Goal: Task Accomplishment & Management: Complete application form

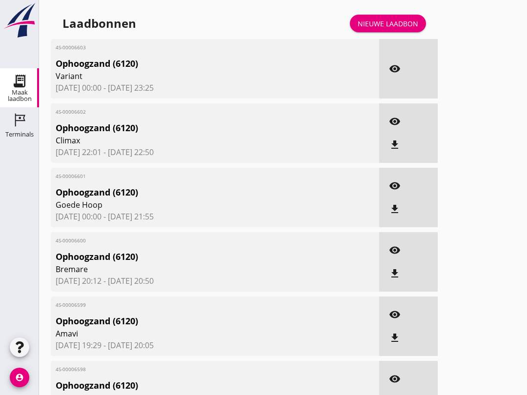
click at [396, 27] on link "Nieuwe laadbon" at bounding box center [388, 24] width 76 height 18
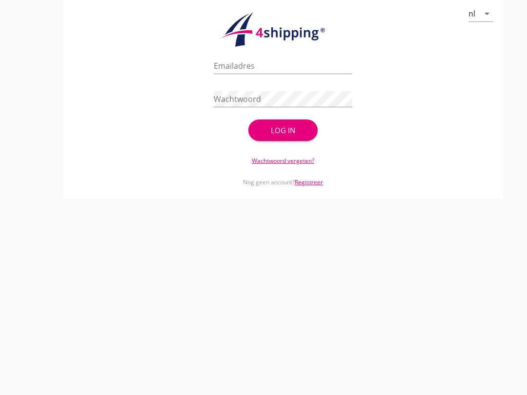
click at [226, 74] on input "Emailadres" at bounding box center [283, 66] width 138 height 16
type input "[EMAIL_ADDRESS][DOMAIN_NAME]"
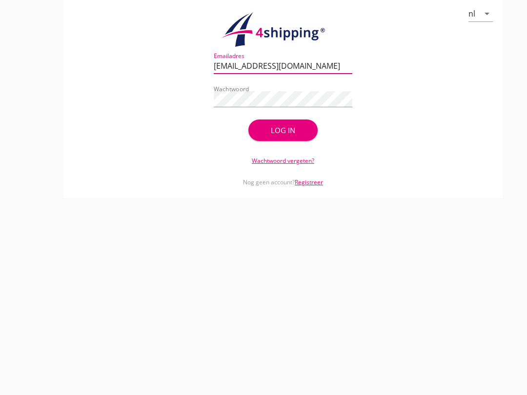
click at [281, 136] on div "Log in" at bounding box center [283, 130] width 38 height 11
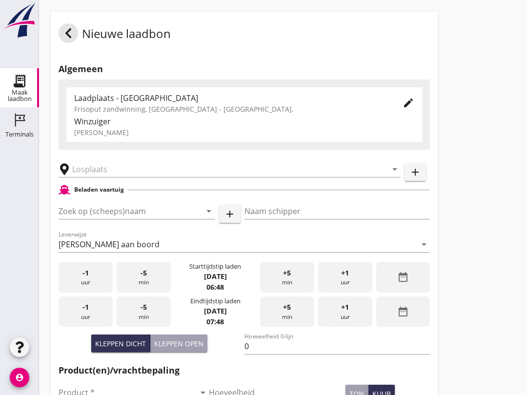
click at [121, 217] on input "Zoek op (scheeps)naam" at bounding box center [123, 211] width 129 height 16
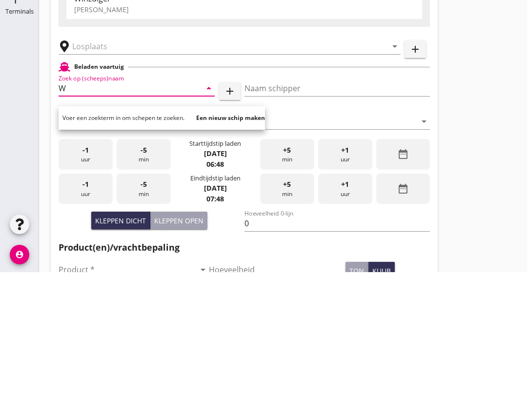
scroll to position [123, 0]
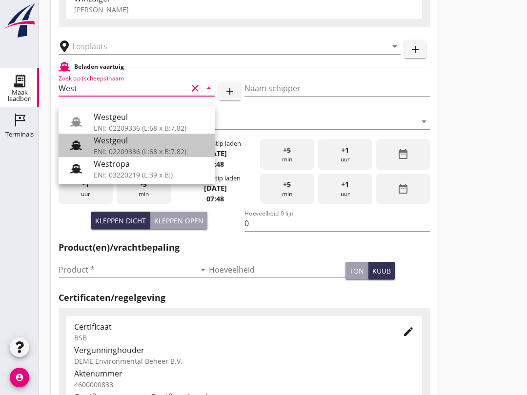
click at [162, 152] on div "ENI: 02209336 (L:68 x B:7.82)" at bounding box center [150, 151] width 113 height 10
type input "Westgeul"
type input "H. [GEOGRAPHIC_DATA]"
type input "690"
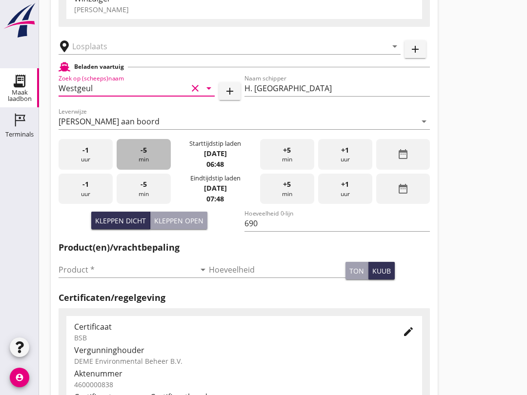
click at [142, 156] on span "-5" at bounding box center [143, 150] width 6 height 11
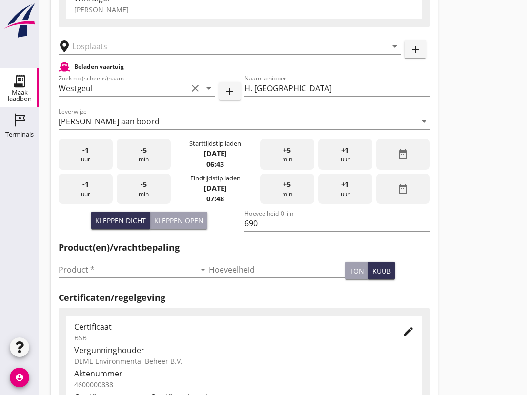
click at [76, 277] on input "Product *" at bounding box center [127, 270] width 137 height 16
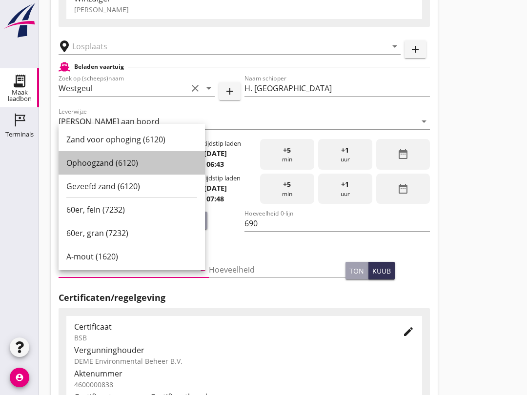
click at [85, 159] on div "Ophoogzand (6120)" at bounding box center [131, 163] width 131 height 12
type input "Ophoogzand (6120)"
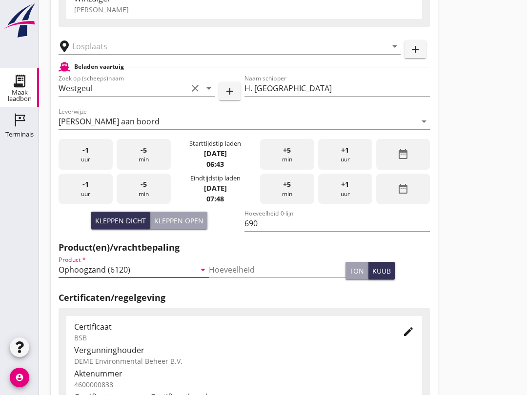
click at [91, 54] on input "text" at bounding box center [222, 47] width 301 height 16
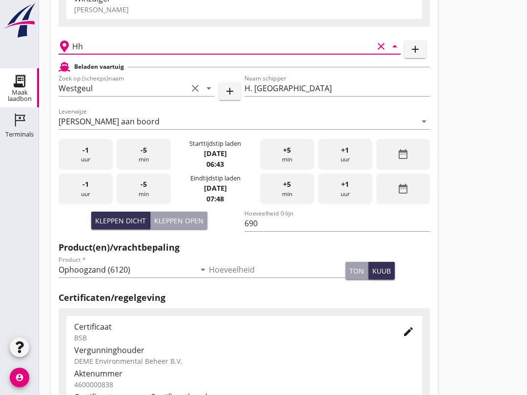
type input "H"
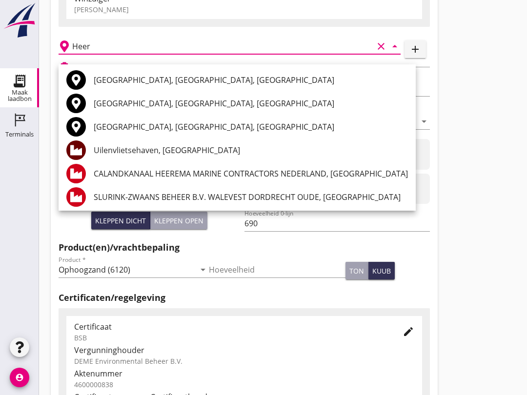
click at [166, 152] on div "Uilenvlietsehaven, [GEOGRAPHIC_DATA]" at bounding box center [251, 150] width 314 height 12
type input "Uilenvlietsehaven, [GEOGRAPHIC_DATA]"
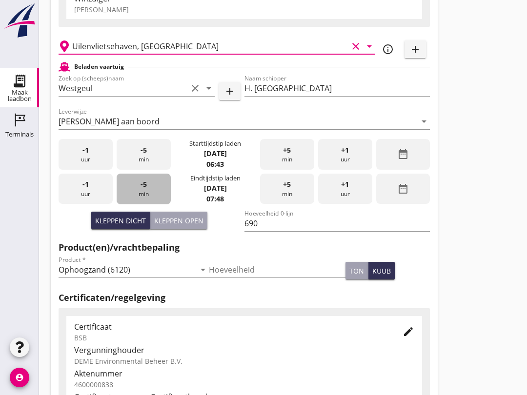
click at [148, 204] on div "-5 min" at bounding box center [144, 189] width 54 height 31
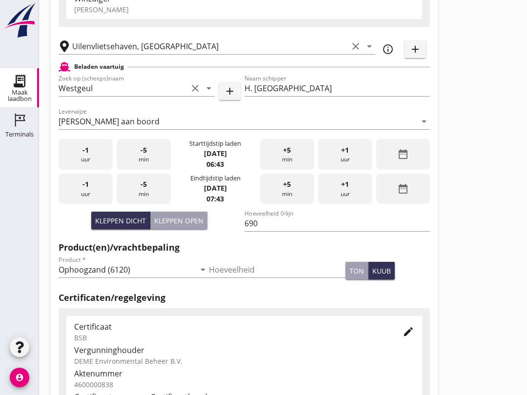
click at [150, 198] on div "-5 min" at bounding box center [144, 189] width 54 height 31
click at [150, 204] on div "-5 min" at bounding box center [144, 189] width 54 height 31
click at [145, 199] on div "-5 min" at bounding box center [144, 189] width 54 height 31
click at [296, 201] on div "+5 min" at bounding box center [287, 189] width 54 height 31
click at [285, 198] on div "+5 min" at bounding box center [287, 189] width 54 height 31
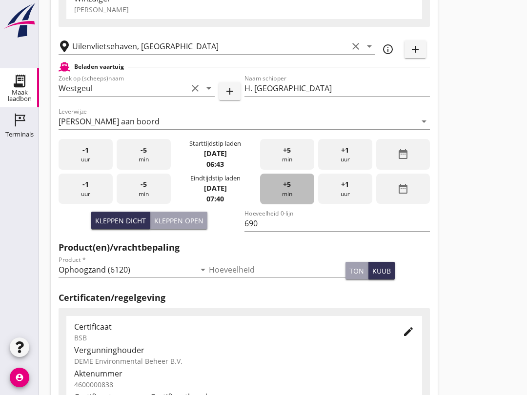
click at [280, 194] on div "+5 min" at bounding box center [287, 189] width 54 height 31
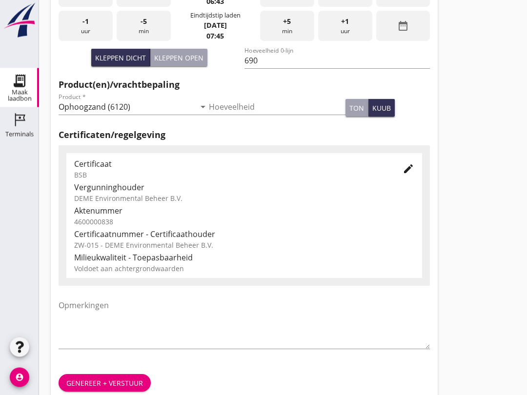
scroll to position [310, 0]
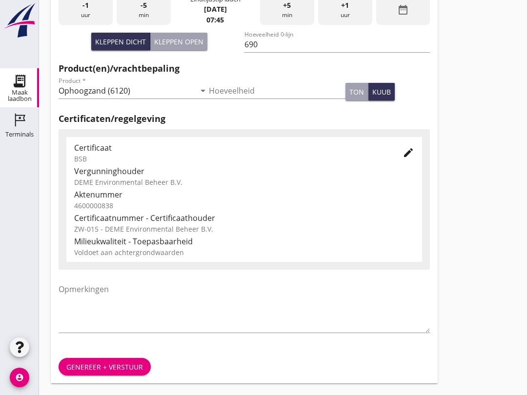
click at [119, 367] on div "Genereer + verstuur" at bounding box center [104, 367] width 77 height 10
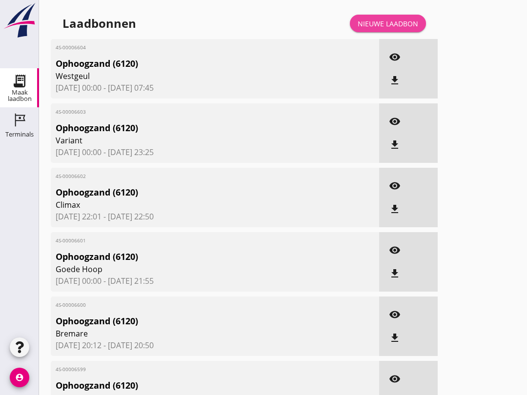
click at [384, 29] on div "Nieuwe laadbon" at bounding box center [387, 24] width 60 height 10
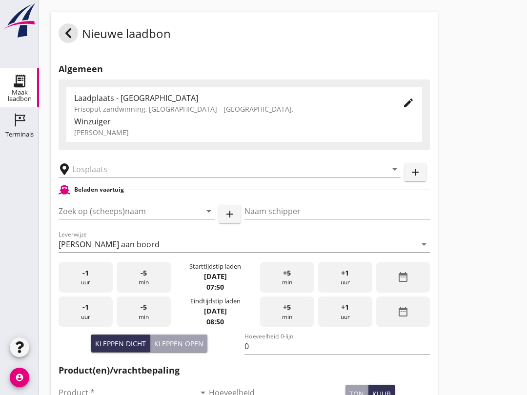
click at [84, 218] on input "Zoek op (scheeps)naam" at bounding box center [123, 211] width 129 height 16
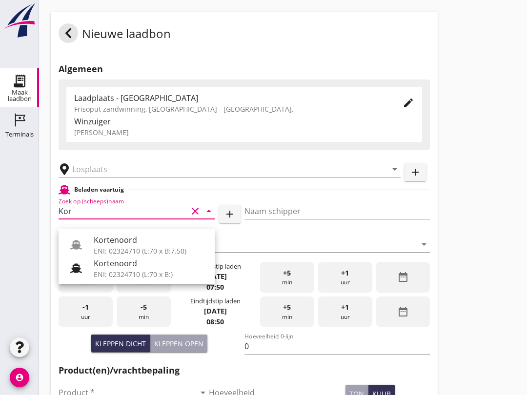
click at [102, 268] on div "Kortenoord" at bounding box center [150, 263] width 113 height 12
type input "Kortenoord"
type input "[PERSON_NAME]/[PERSON_NAME]"
type input "621"
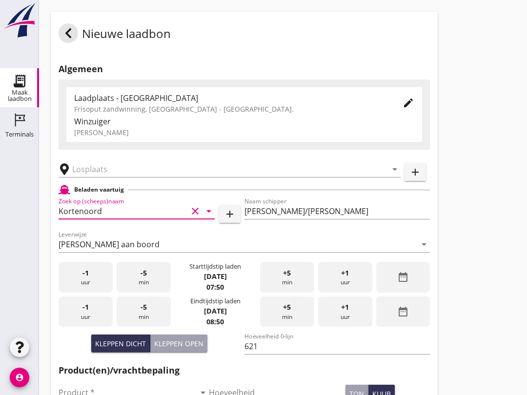
click at [94, 169] on div "arrow_drop_down" at bounding box center [230, 166] width 342 height 21
click at [88, 177] on input "text" at bounding box center [222, 169] width 301 height 16
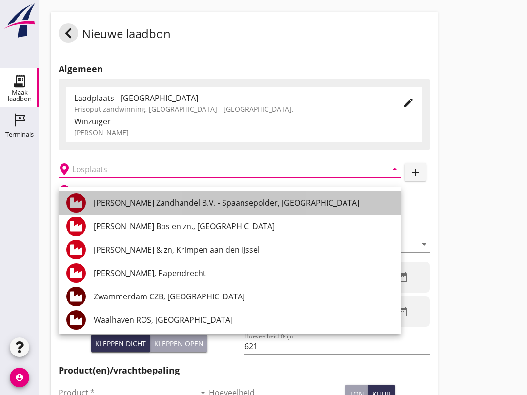
click at [248, 202] on div "[PERSON_NAME] Zandhandel B.V. - Spaansepolder, [GEOGRAPHIC_DATA]" at bounding box center [243, 203] width 299 height 12
type input "[PERSON_NAME] Zandhandel B.V. - Spaansepolder, [GEOGRAPHIC_DATA]"
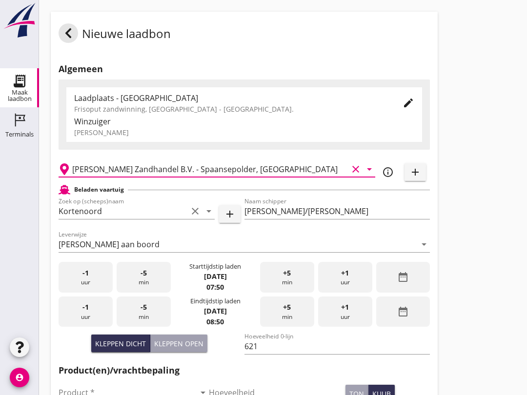
click at [181, 349] on div "Kleppen open" at bounding box center [178, 343] width 49 height 10
type input "518"
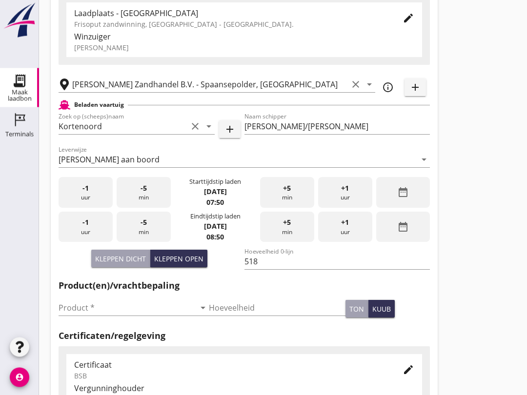
scroll to position [137, 0]
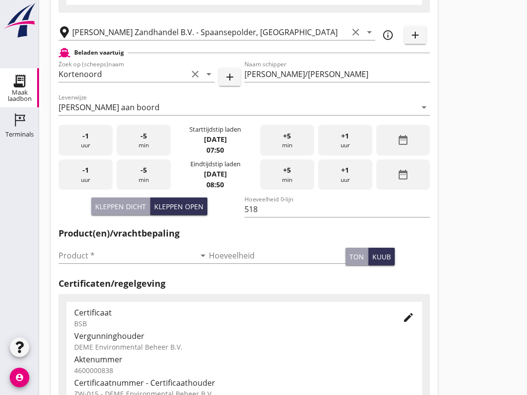
click at [66, 263] on input "Product *" at bounding box center [127, 256] width 137 height 16
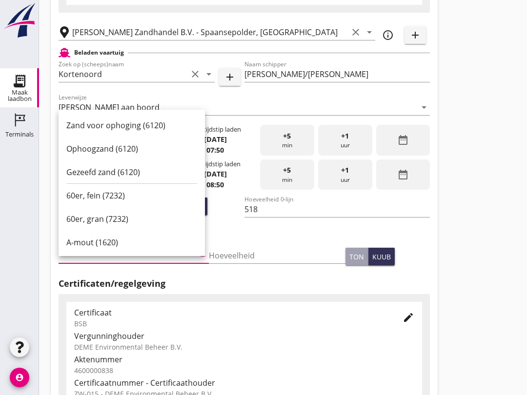
click at [74, 148] on div "Ophoogzand (6120)" at bounding box center [131, 149] width 131 height 12
type input "Ophoogzand (6120)"
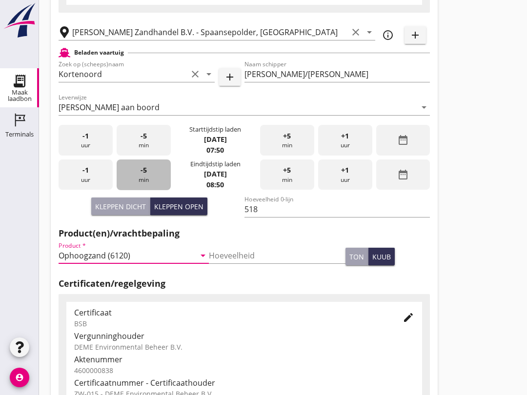
click at [146, 184] on div "-5 min" at bounding box center [144, 174] width 54 height 31
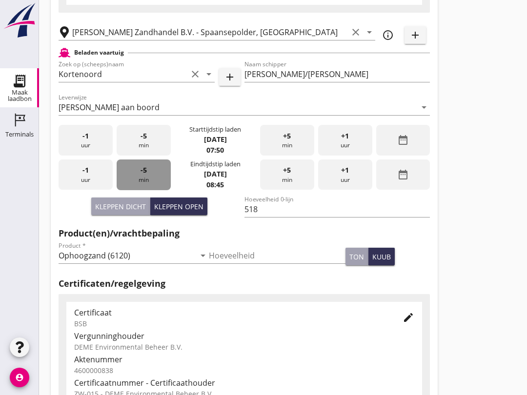
click at [147, 186] on div "-5 min" at bounding box center [144, 174] width 54 height 31
click at [148, 187] on div "-5 min" at bounding box center [144, 174] width 54 height 31
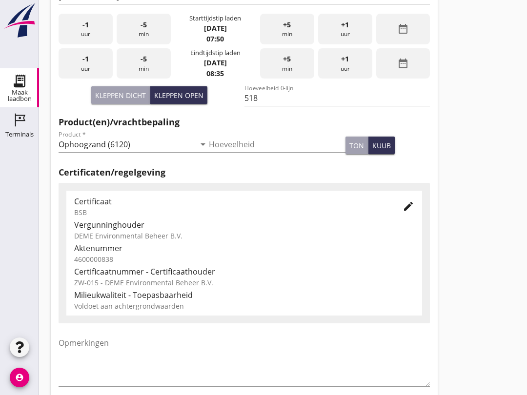
scroll to position [310, 0]
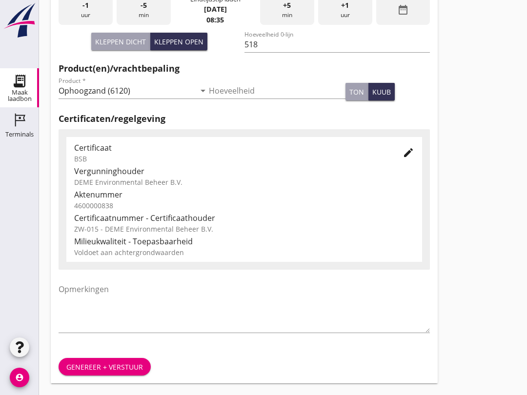
click at [117, 370] on div "Genereer + verstuur" at bounding box center [104, 367] width 77 height 10
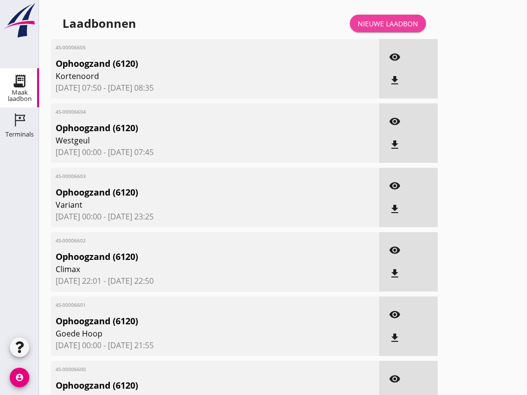
click at [390, 32] on link "Nieuwe laadbon" at bounding box center [388, 24] width 76 height 18
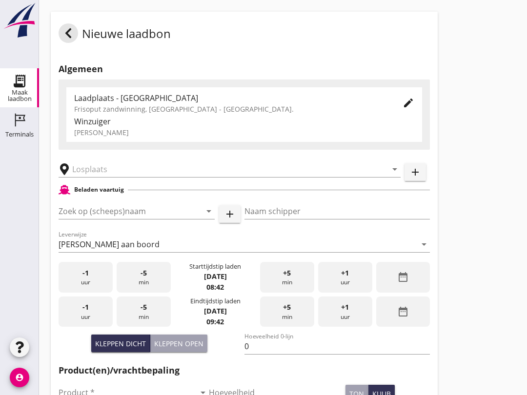
click at [110, 177] on input "text" at bounding box center [222, 169] width 301 height 16
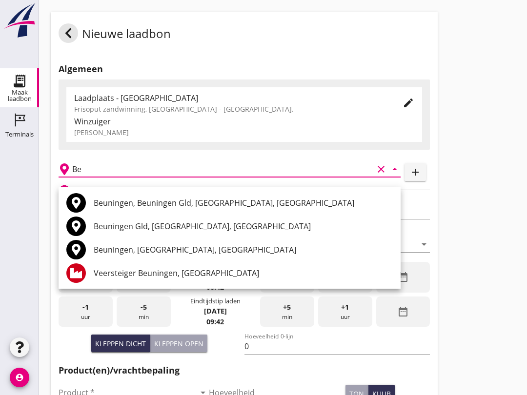
type input "B"
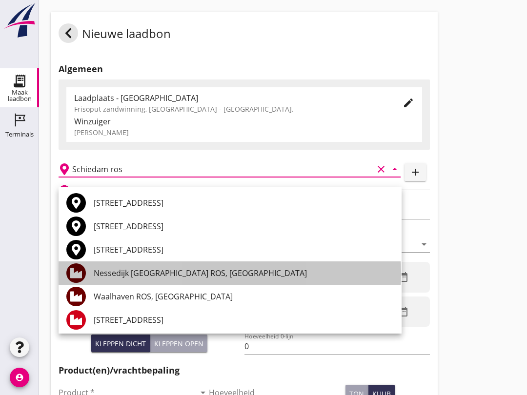
click at [190, 273] on div "Nessedijk [GEOGRAPHIC_DATA] ROS, [GEOGRAPHIC_DATA]" at bounding box center [244, 273] width 300 height 12
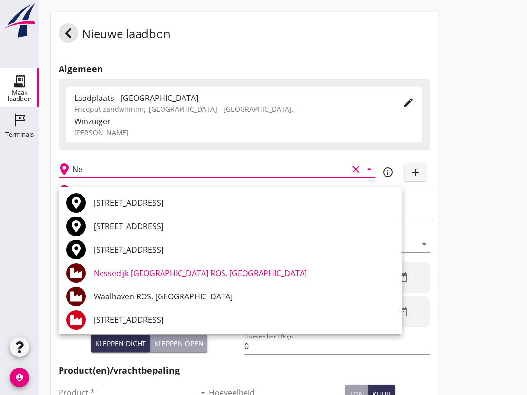
type input "N"
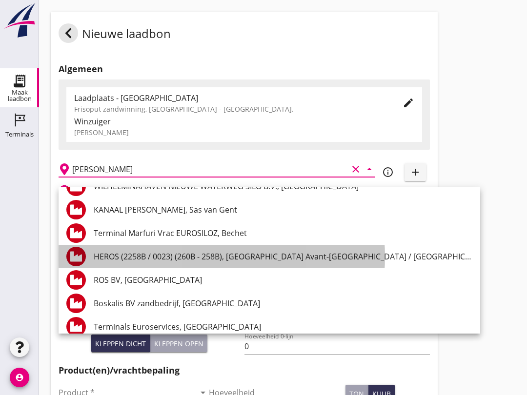
scroll to position [1118, 0]
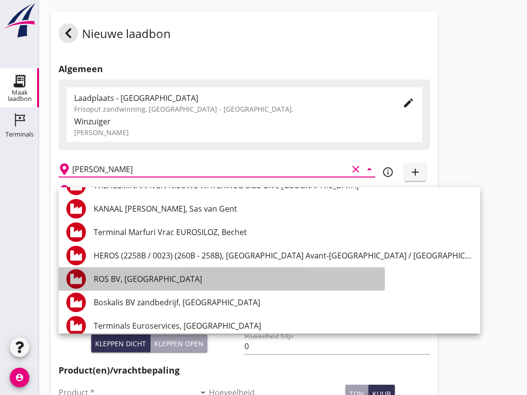
click at [145, 280] on div "ROS BV, [GEOGRAPHIC_DATA]" at bounding box center [283, 279] width 378 height 12
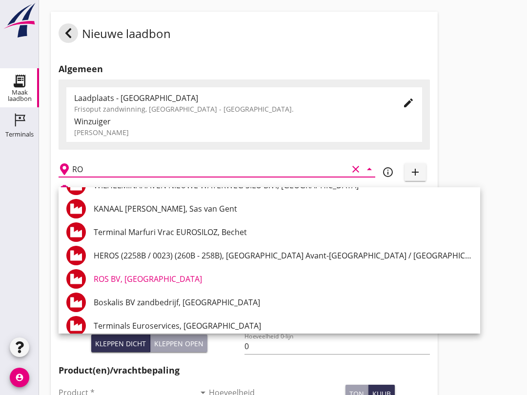
type input "R"
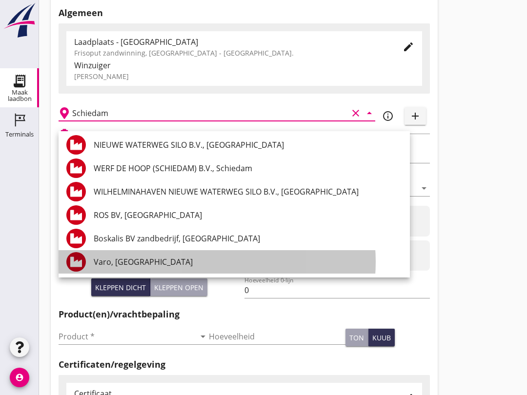
scroll to position [0, 0]
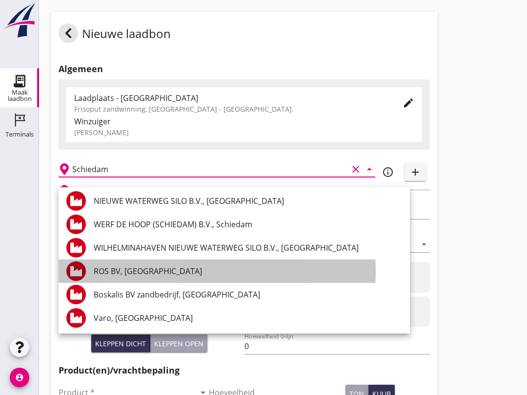
click at [154, 270] on div "ROS BV, [GEOGRAPHIC_DATA]" at bounding box center [248, 271] width 308 height 12
type input "ROS BV, [GEOGRAPHIC_DATA]"
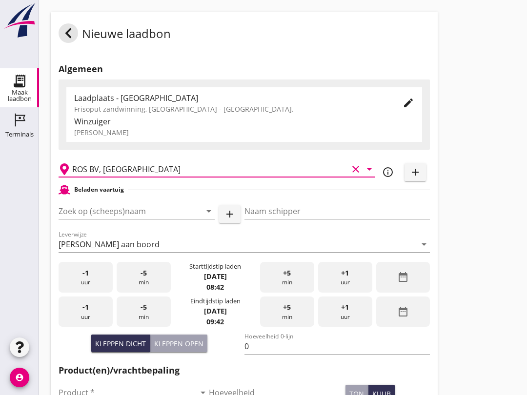
click at [130, 209] on div "Zoek op (scheeps)naam arrow_drop_down add" at bounding box center [150, 213] width 182 height 31
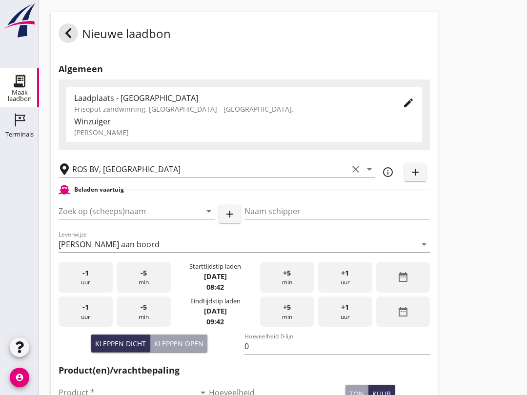
click at [133, 219] on input "Zoek op (scheeps)naam" at bounding box center [123, 211] width 129 height 16
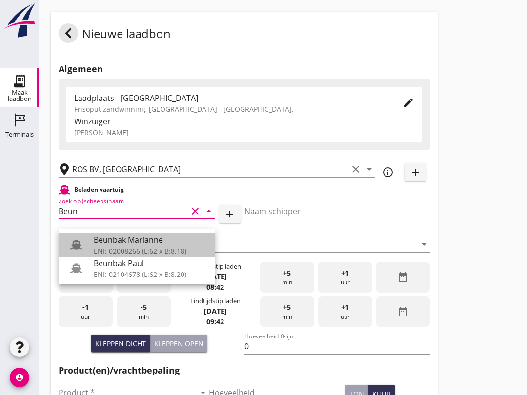
click at [155, 245] on div "Beunbak Marianne" at bounding box center [150, 240] width 113 height 12
type input "Beunbak Marianne"
type input "[PERSON_NAME]"
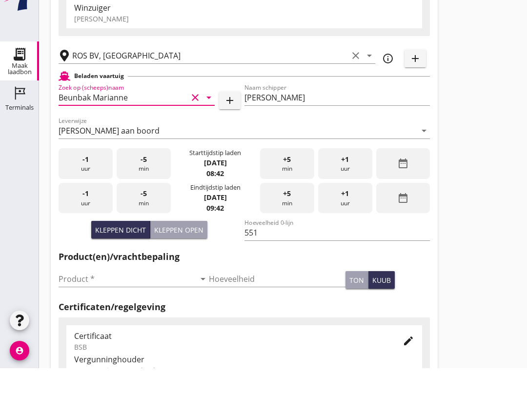
scroll to position [87, 0]
click at [180, 251] on div "Kleppen open" at bounding box center [178, 256] width 49 height 10
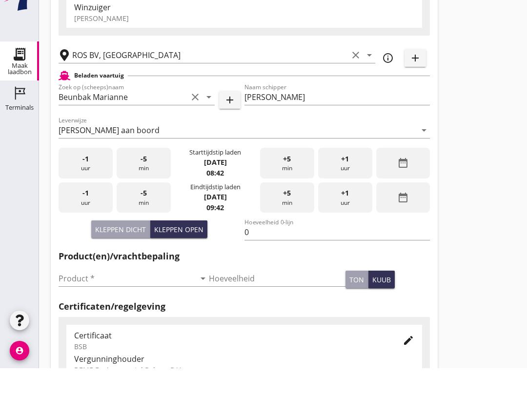
scroll to position [114, 0]
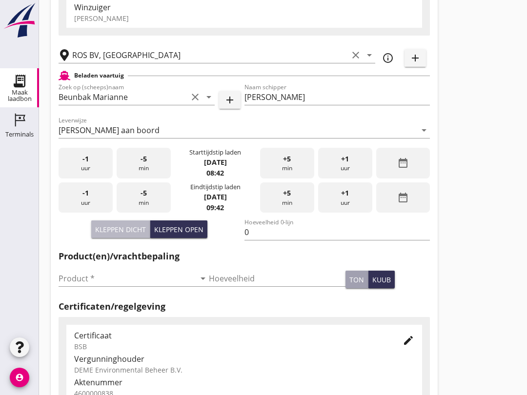
click at [136, 235] on div "Kleppen dicht" at bounding box center [120, 229] width 51 height 10
type input "551"
click at [121, 286] on input "Product *" at bounding box center [127, 279] width 137 height 16
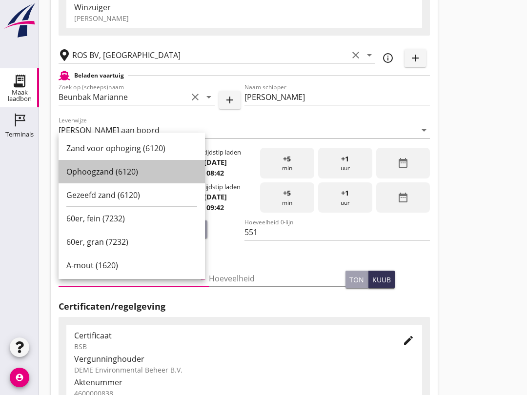
click at [120, 176] on div "Ophoogzand (6120)" at bounding box center [131, 172] width 131 height 12
type input "Ophoogzand (6120)"
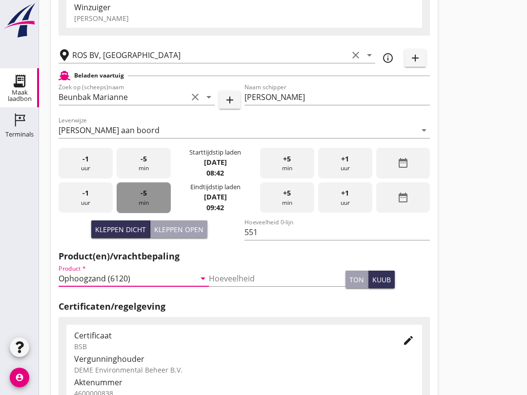
click at [151, 207] on div "-5 min" at bounding box center [144, 197] width 54 height 31
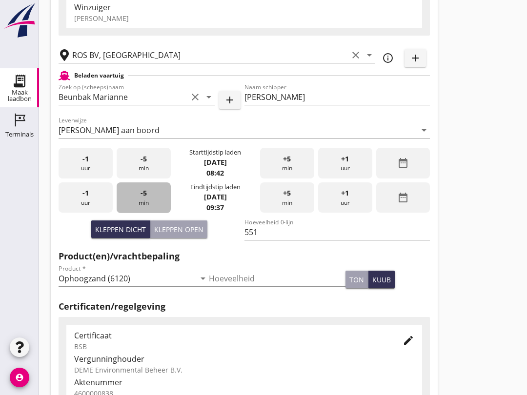
click at [151, 212] on div "-5 min" at bounding box center [144, 197] width 54 height 31
click at [155, 213] on div "-5 min" at bounding box center [144, 197] width 54 height 31
click at [138, 207] on div "-5 min" at bounding box center [144, 197] width 54 height 31
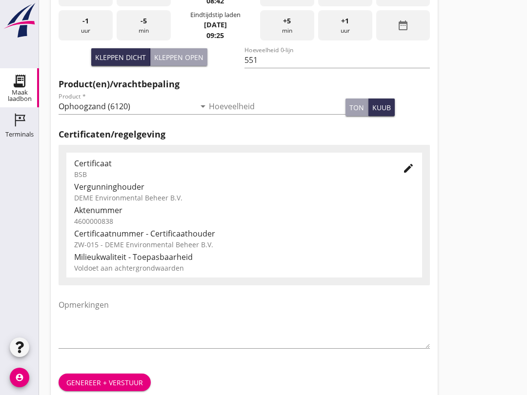
scroll to position [310, 0]
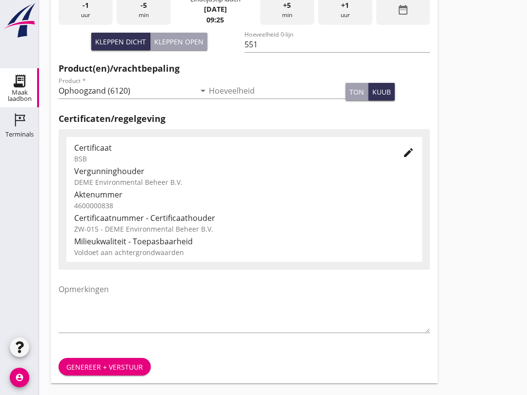
click at [113, 375] on button "Genereer + verstuur" at bounding box center [105, 367] width 92 height 18
click at [120, 360] on div "Genereer + verstuur" at bounding box center [244, 366] width 387 height 33
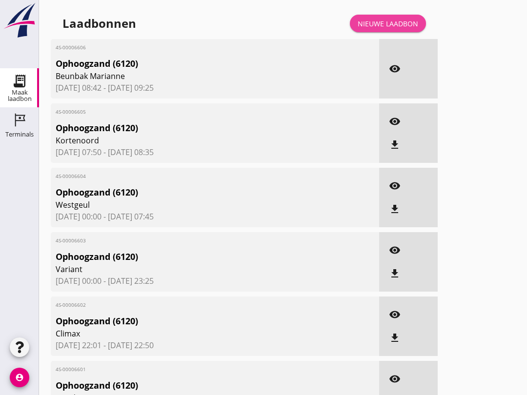
click at [402, 29] on div "Nieuwe laadbon" at bounding box center [387, 24] width 60 height 10
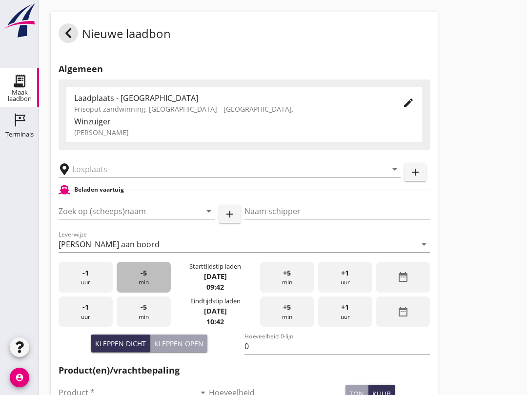
click at [163, 289] on div "-5 min" at bounding box center [144, 277] width 54 height 31
click at [162, 283] on div "-5 min" at bounding box center [144, 277] width 54 height 31
click at [89, 177] on input "text" at bounding box center [222, 169] width 301 height 16
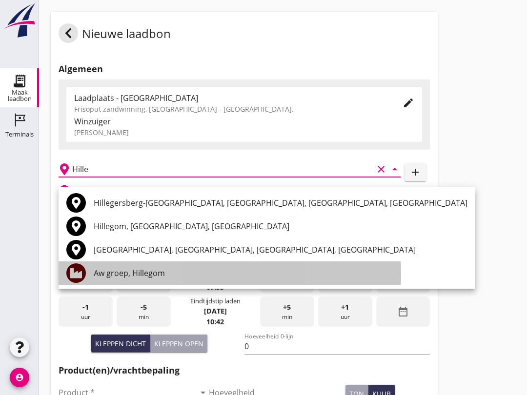
click at [99, 280] on div "Aw groep, Hillegom" at bounding box center [281, 272] width 374 height 23
type input "Aw groep, Hillegom"
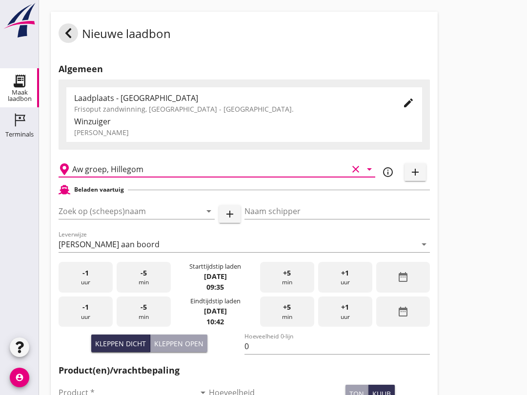
click at [141, 219] on input "Zoek op (scheeps)naam" at bounding box center [123, 211] width 129 height 16
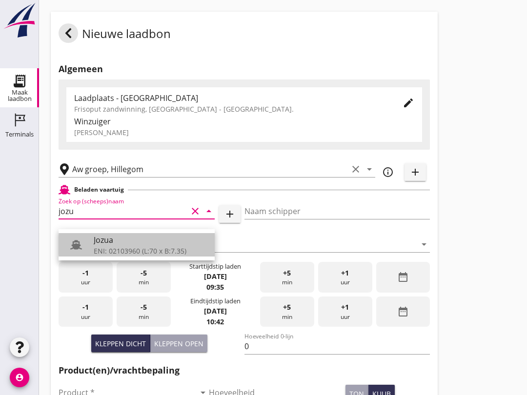
click at [130, 249] on div "ENI: 02103960 (L:70 x B:7.35)" at bounding box center [150, 251] width 113 height 10
type input "Jozua"
type input "[PERSON_NAME]"
type input "536"
